Goal: Find specific page/section: Find specific page/section

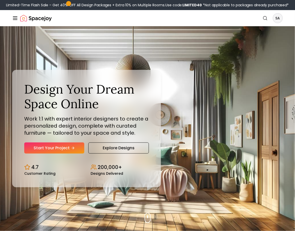
click at [273, 17] on div "Search SA" at bounding box center [271, 18] width 23 height 10
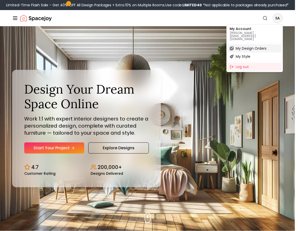
click at [265, 46] on span "My Design Orders" at bounding box center [251, 48] width 31 height 5
